Goal: Transaction & Acquisition: Register for event/course

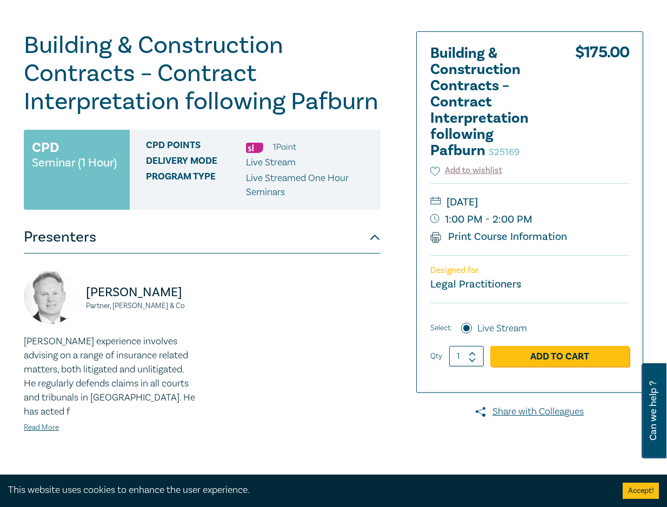
click at [7, 236] on div "Building & Construction Contracts – Contract Interpretation following Pafburn S…" at bounding box center [333, 301] width 667 height 643
click at [12, 247] on div "Building & Construction Contracts – Contract Interpretation following Pafburn S…" at bounding box center [333, 301] width 667 height 643
click at [545, 362] on link "Add to Cart" at bounding box center [559, 356] width 139 height 21
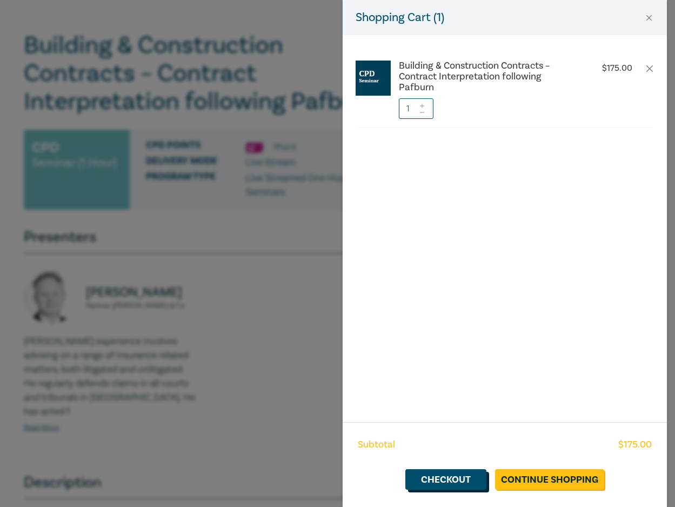
click at [437, 477] on link "Checkout" at bounding box center [445, 479] width 81 height 21
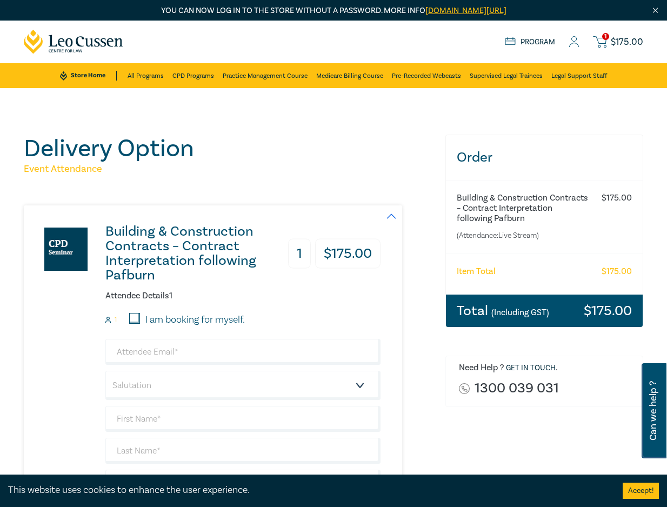
click at [26, 183] on div "Delivery Option Event Attendance Building & Construction Contracts – Contract I…" at bounding box center [228, 400] width 409 height 531
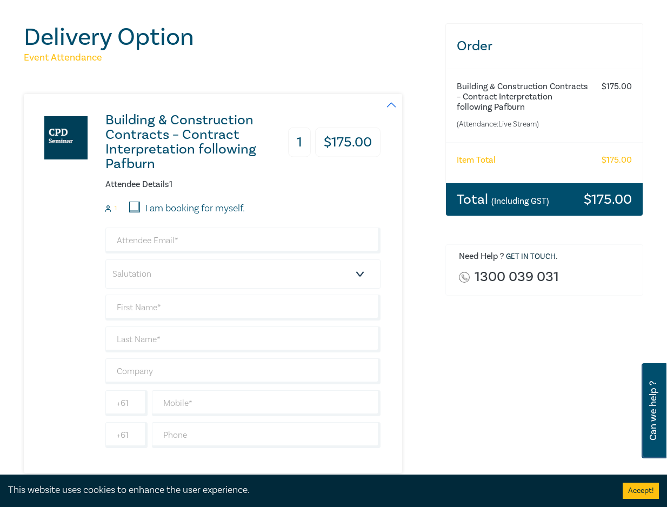
scroll to position [162, 0]
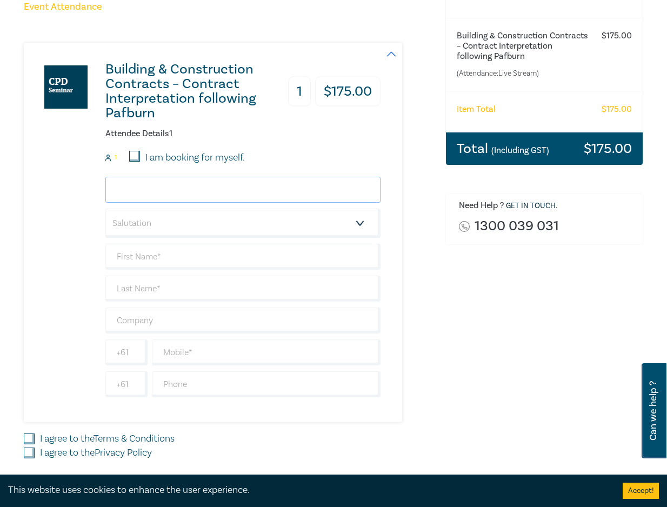
click at [145, 193] on input "email" at bounding box center [242, 190] width 275 height 26
type input "[EMAIL_ADDRESS][DOMAIN_NAME]"
type input "[PERSON_NAME]"
type input "Bettles"
type input "Heinzlaw"
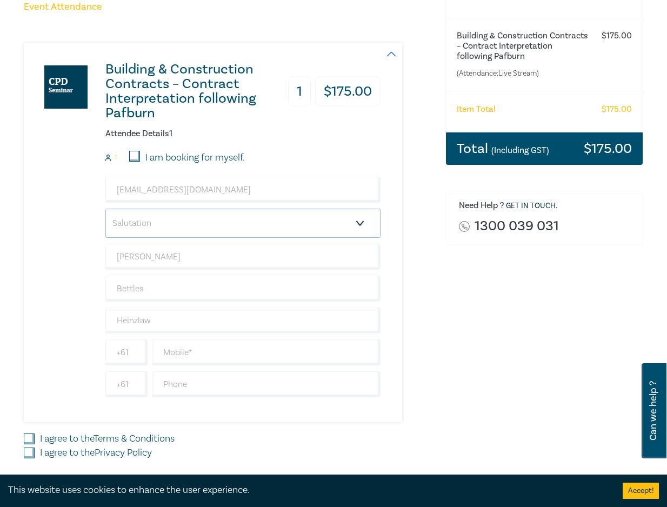
click at [168, 225] on select "Salutation Mr. Mrs. Ms. Miss Dr. Prof. Other" at bounding box center [242, 223] width 275 height 29
select select "Ms."
click at [105, 209] on select "Salutation Mr. Mrs. Ms. Miss Dr. Prof. Other" at bounding box center [242, 223] width 275 height 29
click at [13, 188] on div "Delivery Option Event Attendance Building & Construction Contracts – Contract I…" at bounding box center [333, 238] width 667 height 624
click at [198, 355] on input "text" at bounding box center [266, 352] width 229 height 26
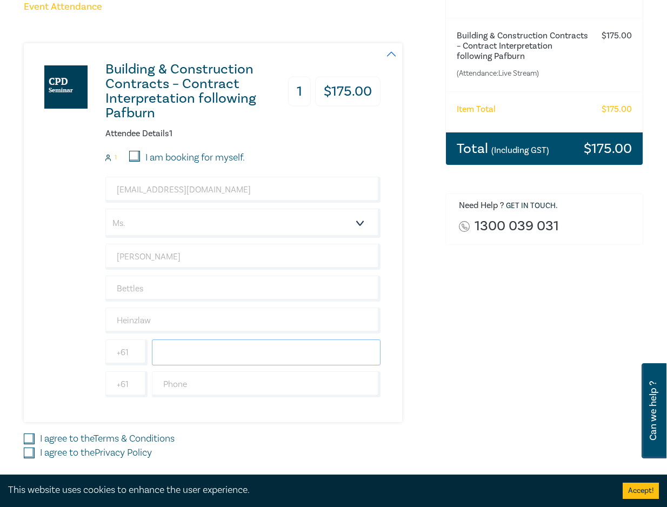
paste input "0491 124 292"
type input "0491 124 292"
click at [22, 437] on div "Delivery Option Event Attendance Building & Construction Contracts – Contract I…" at bounding box center [228, 237] width 422 height 531
click at [26, 438] on input "I agree to the Terms & Conditions" at bounding box center [29, 438] width 11 height 11
checkbox input "true"
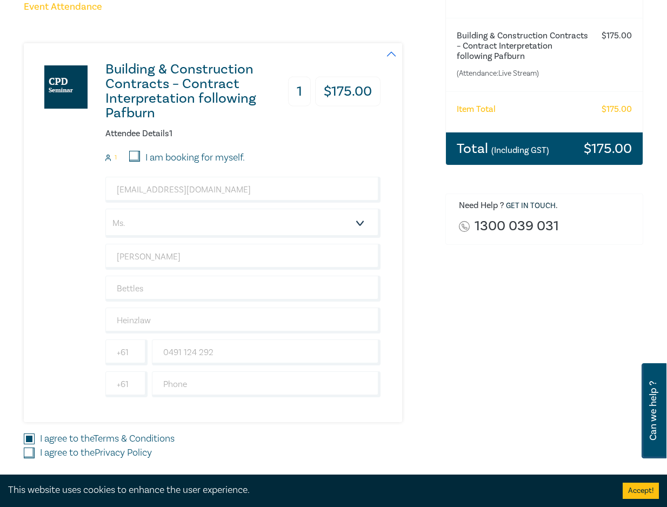
click at [26, 453] on input "I agree to the Privacy Policy" at bounding box center [29, 452] width 11 height 11
checkbox input "true"
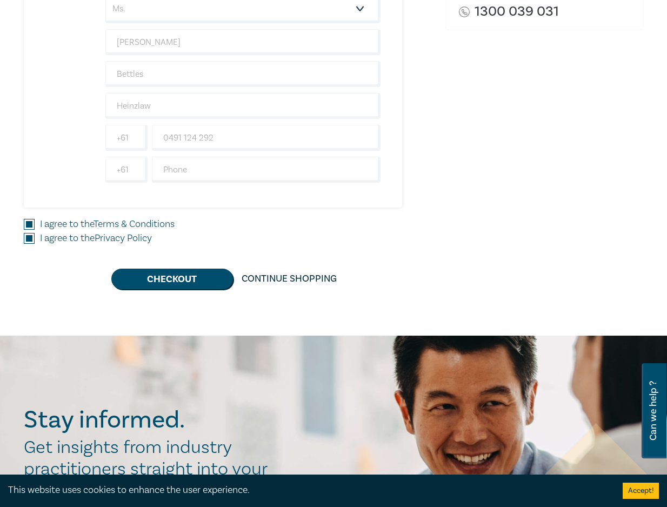
scroll to position [378, 0]
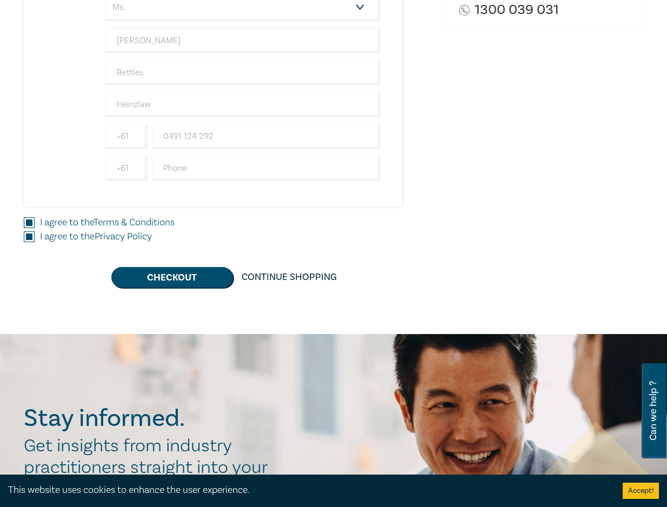
click at [7, 171] on div "Delivery Option Event Attendance Building & Construction Contracts – Contract I…" at bounding box center [333, 22] width 667 height 624
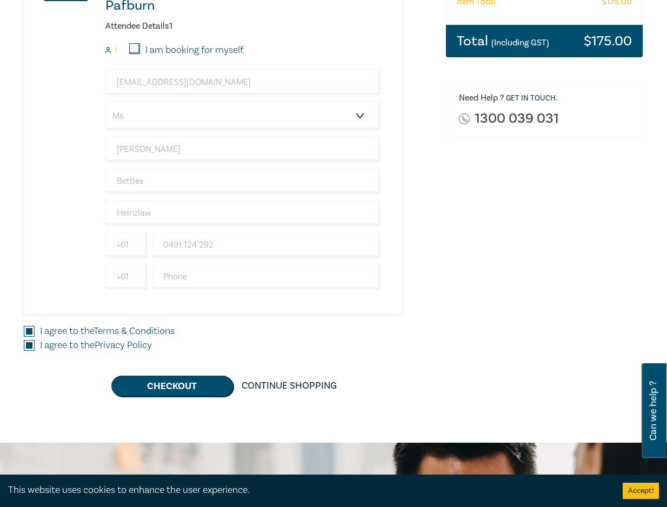
scroll to position [270, 0]
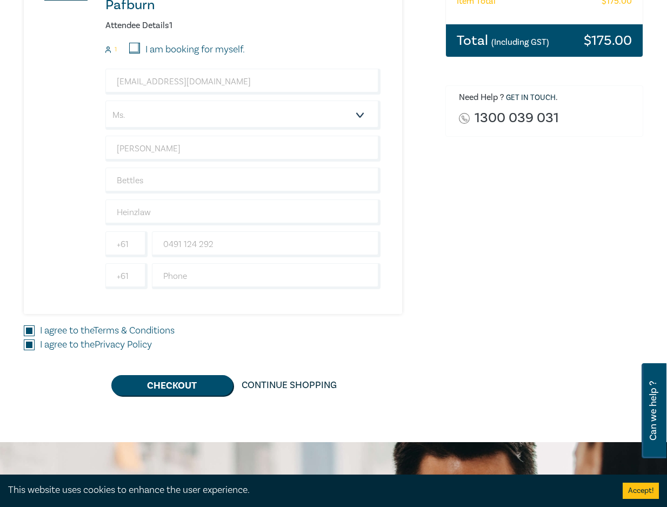
drag, startPoint x: 9, startPoint y: 223, endPoint x: 16, endPoint y: 223, distance: 7.6
click at [9, 223] on div "Delivery Option Event Attendance Building & Construction Contracts – Contract I…" at bounding box center [333, 130] width 667 height 624
click at [153, 383] on button "Checkout" at bounding box center [172, 385] width 122 height 21
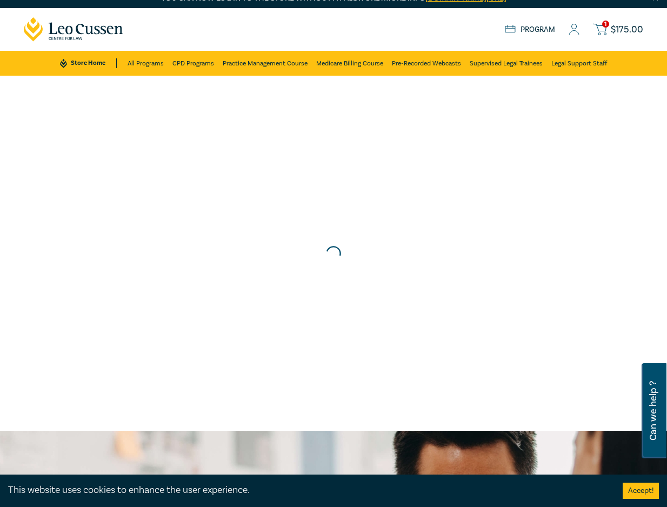
scroll to position [0, 0]
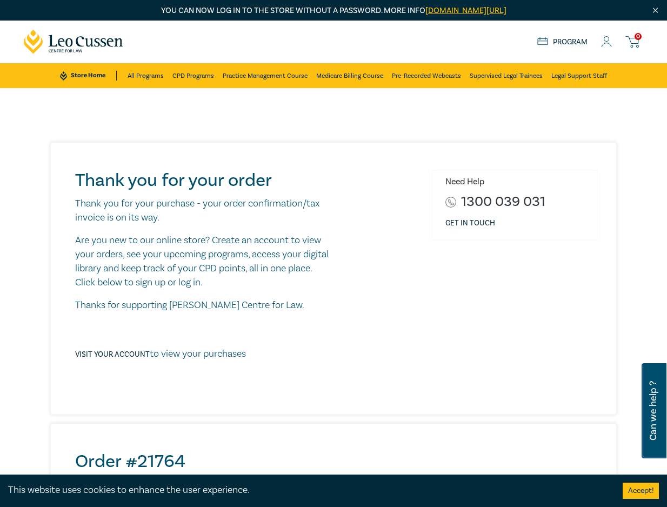
drag, startPoint x: 46, startPoint y: 226, endPoint x: 238, endPoint y: 98, distance: 230.4
click at [46, 226] on div "Thank you for your order Thank you for your purchase - your order confirmation/…" at bounding box center [334, 489] width 580 height 695
